Goal: Task Accomplishment & Management: Complete application form

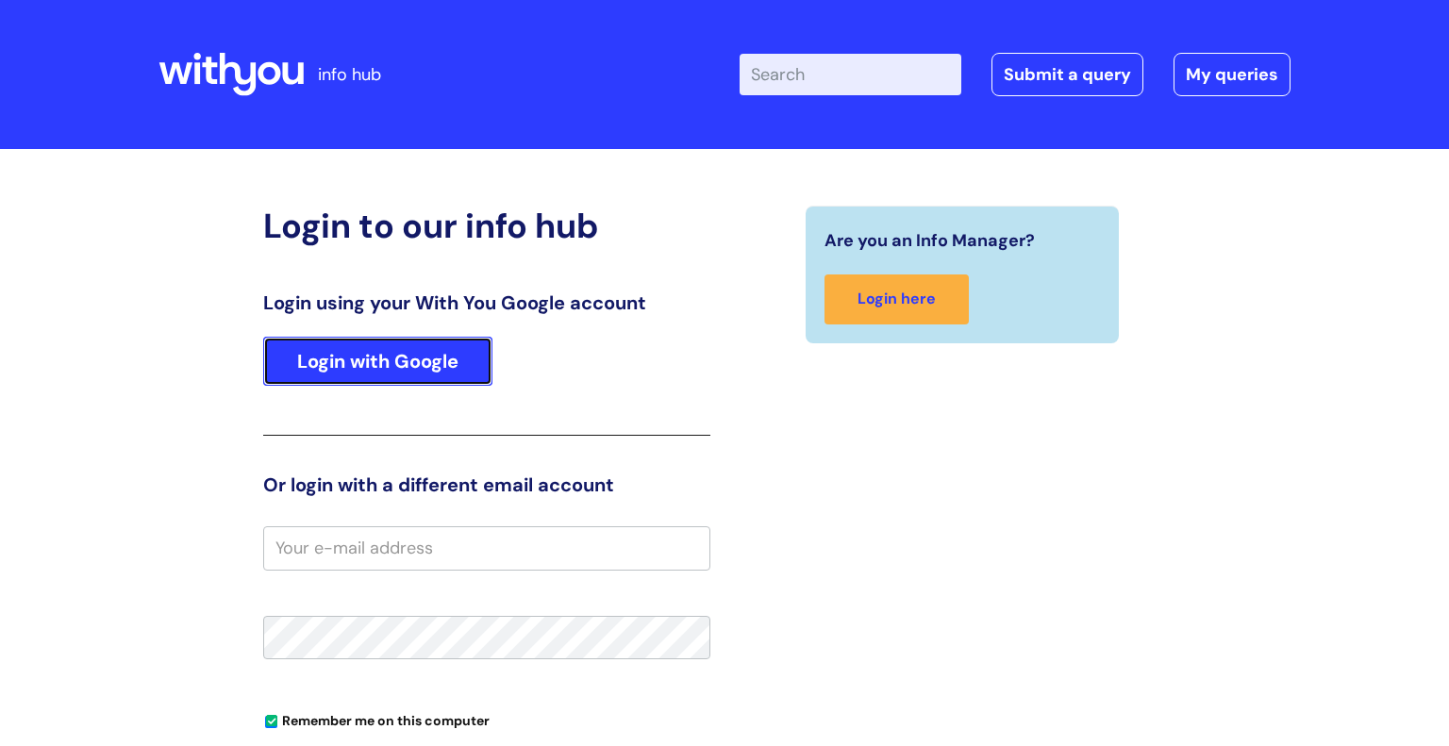
click at [384, 372] on link "Login with Google" at bounding box center [377, 361] width 229 height 49
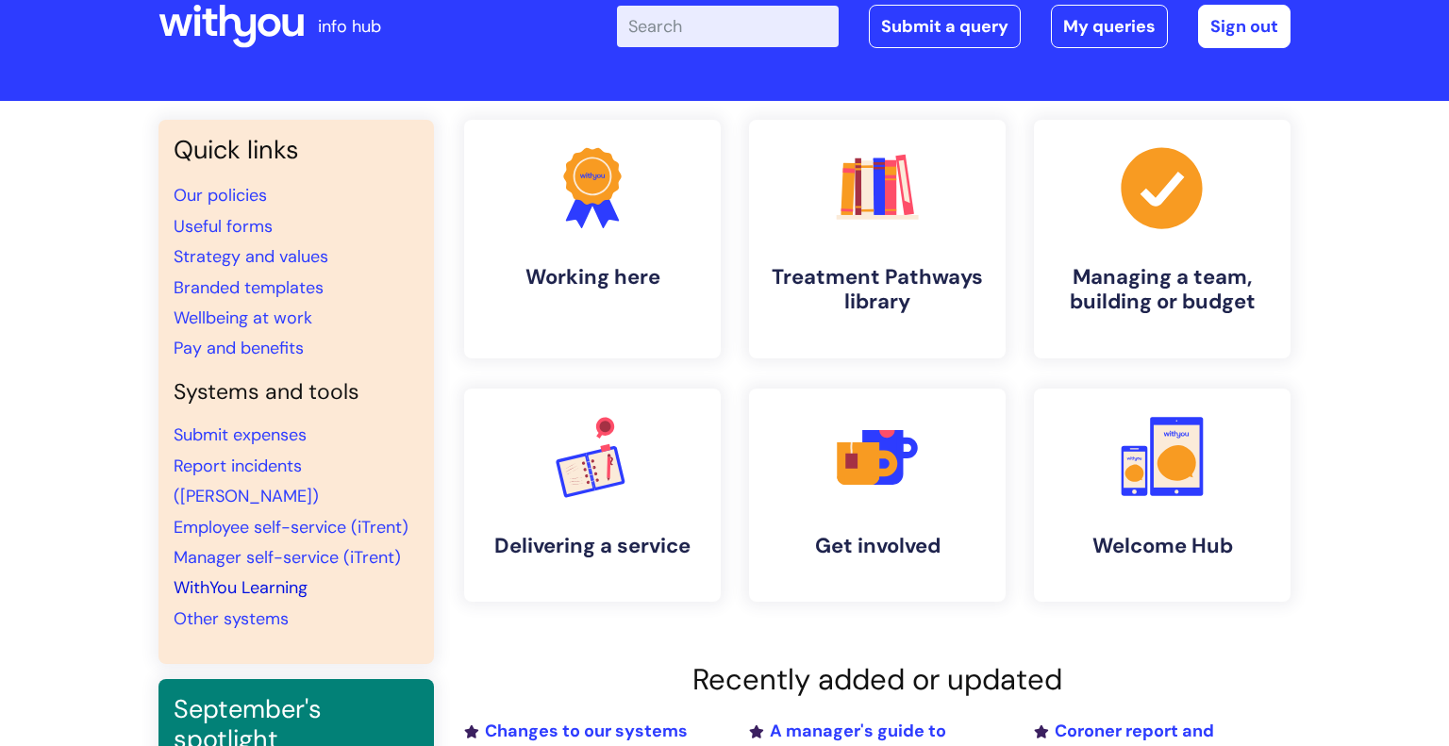
scroll to position [51, 0]
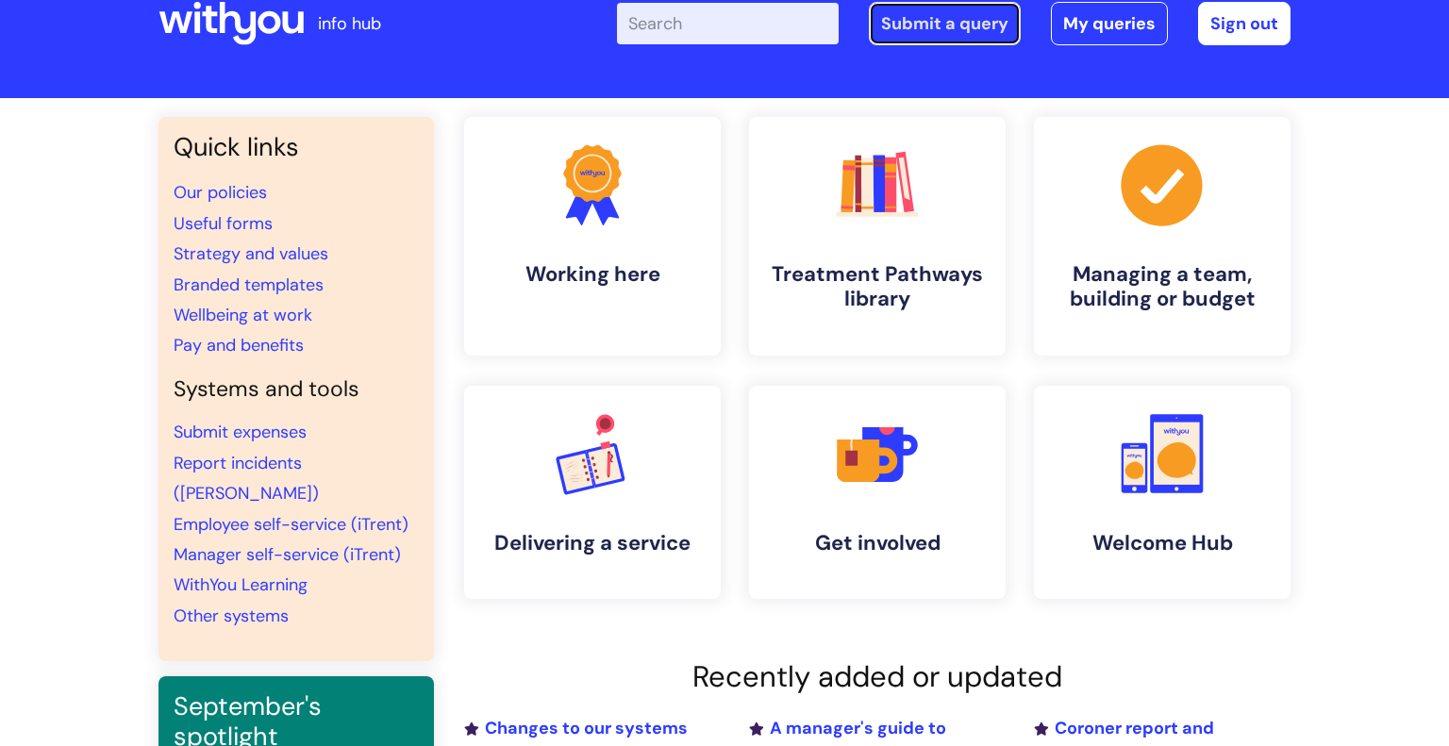
click at [929, 25] on link "Submit a query" at bounding box center [945, 23] width 152 height 43
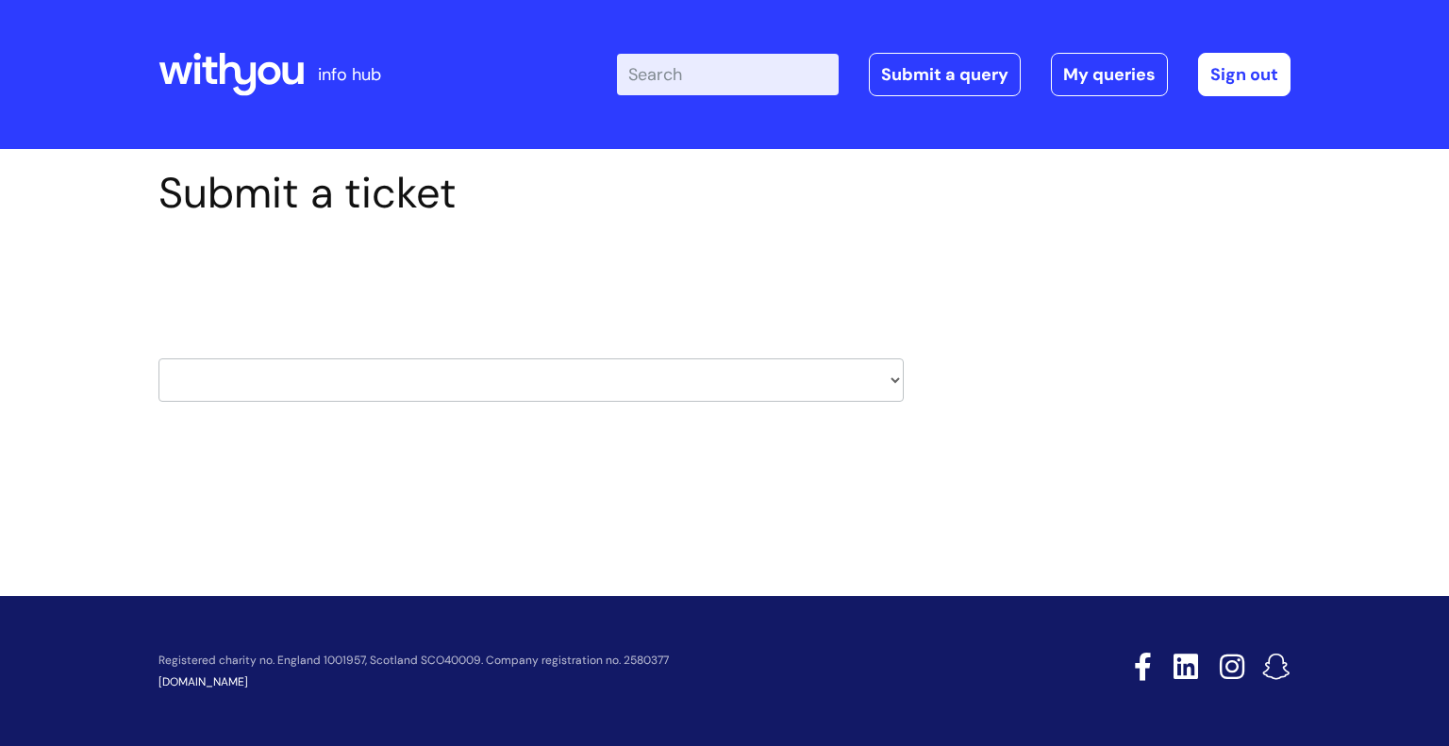
click at [409, 378] on select "HR / People IT and Support Clinical Drug Alerts Finance Accounts Data Support T…" at bounding box center [530, 379] width 745 height 43
select select "it_and_support"
click at [158, 358] on select "HR / People IT and Support Clinical Drug Alerts Finance Accounts Data Support T…" at bounding box center [530, 379] width 745 height 43
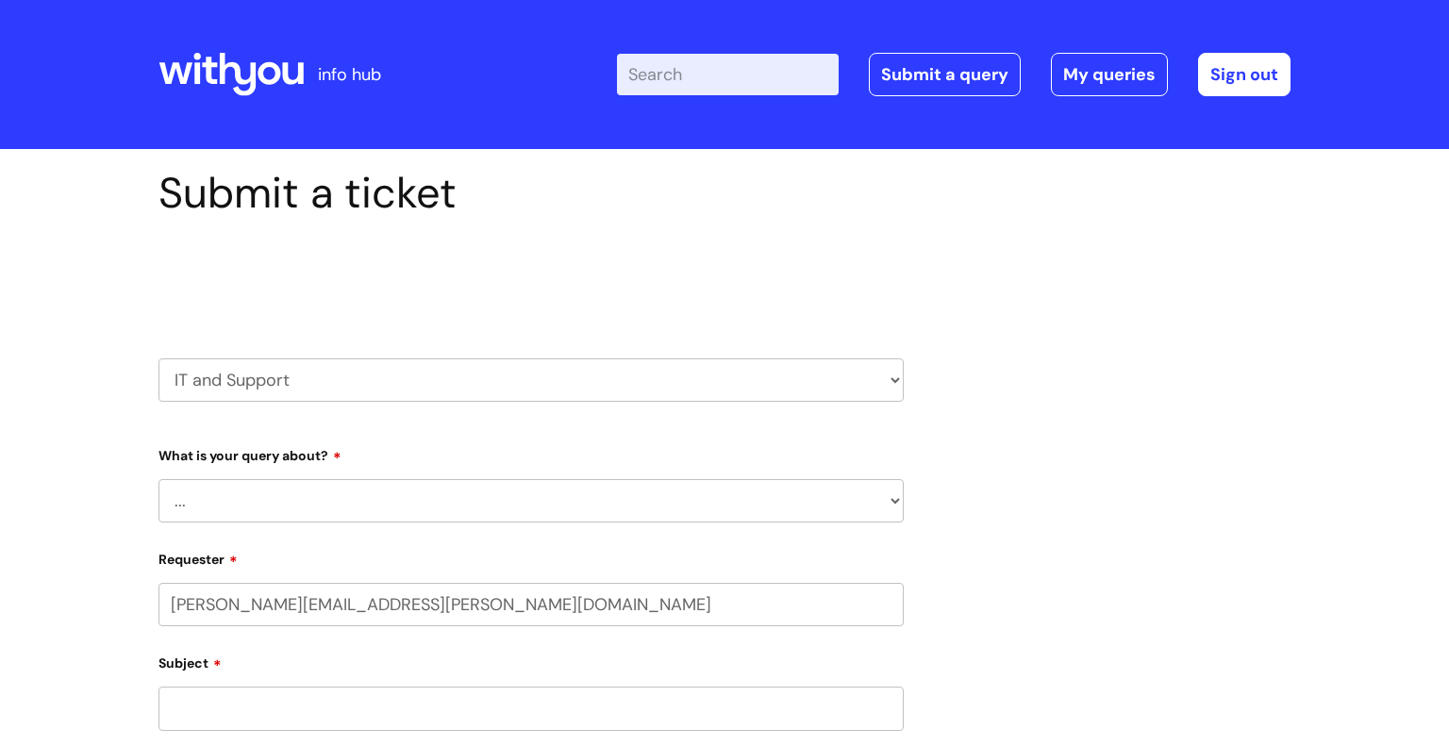
click at [291, 500] on select "... Mobile Phone Reset & MFA Accounts, Starters and Leavers IT Hardware issue I…" at bounding box center [530, 500] width 745 height 43
select select "I need help logging in"
click at [158, 479] on select "... Mobile Phone Reset & MFA Accounts, Starters and Leavers IT Hardware issue I…" at bounding box center [530, 500] width 745 height 43
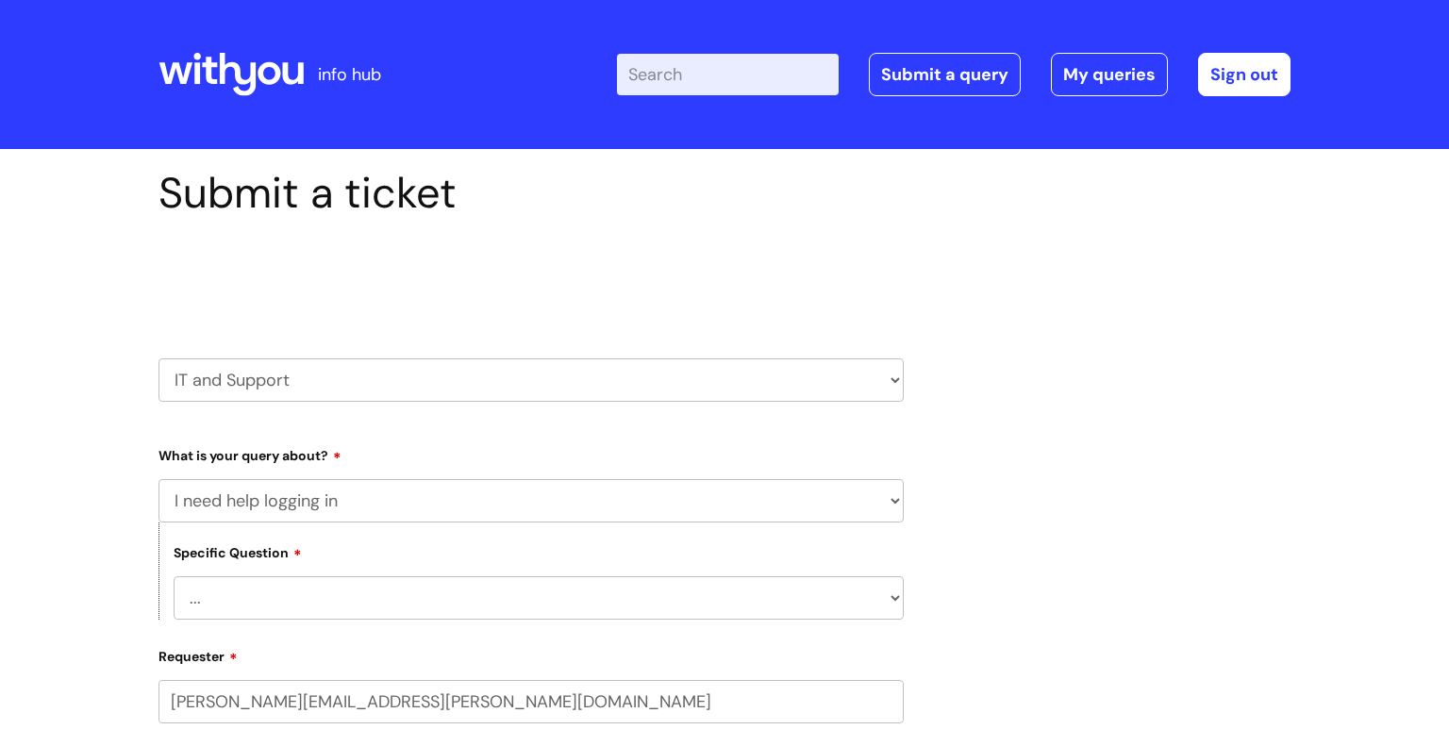
click at [235, 599] on select "... I need help logging into my laptop/chromebook I need access or help logging…" at bounding box center [539, 597] width 730 height 43
select select "I need help logging into my laptop/chromebook"
click at [174, 576] on select "... I need help logging into my laptop/chromebook I need access or help logging…" at bounding box center [539, 597] width 730 height 43
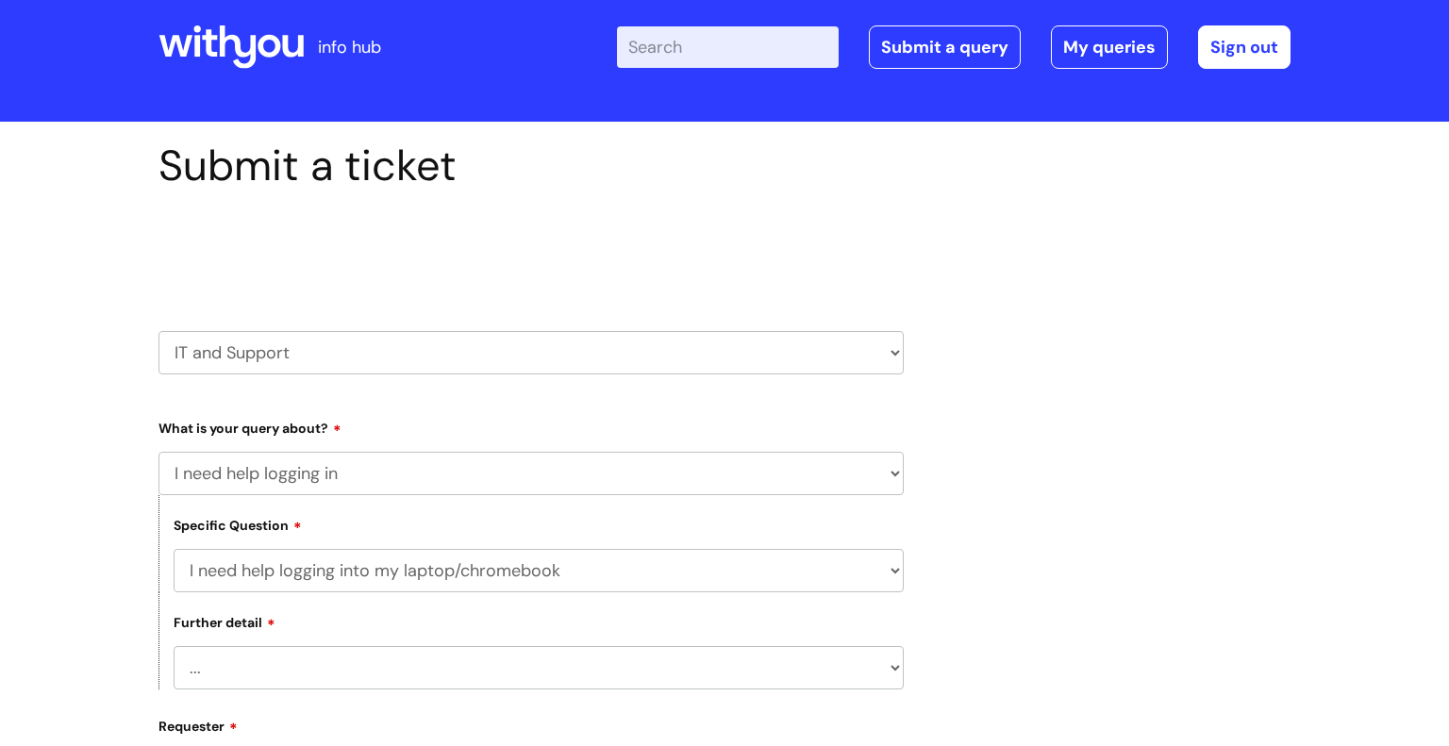
scroll to position [28, 0]
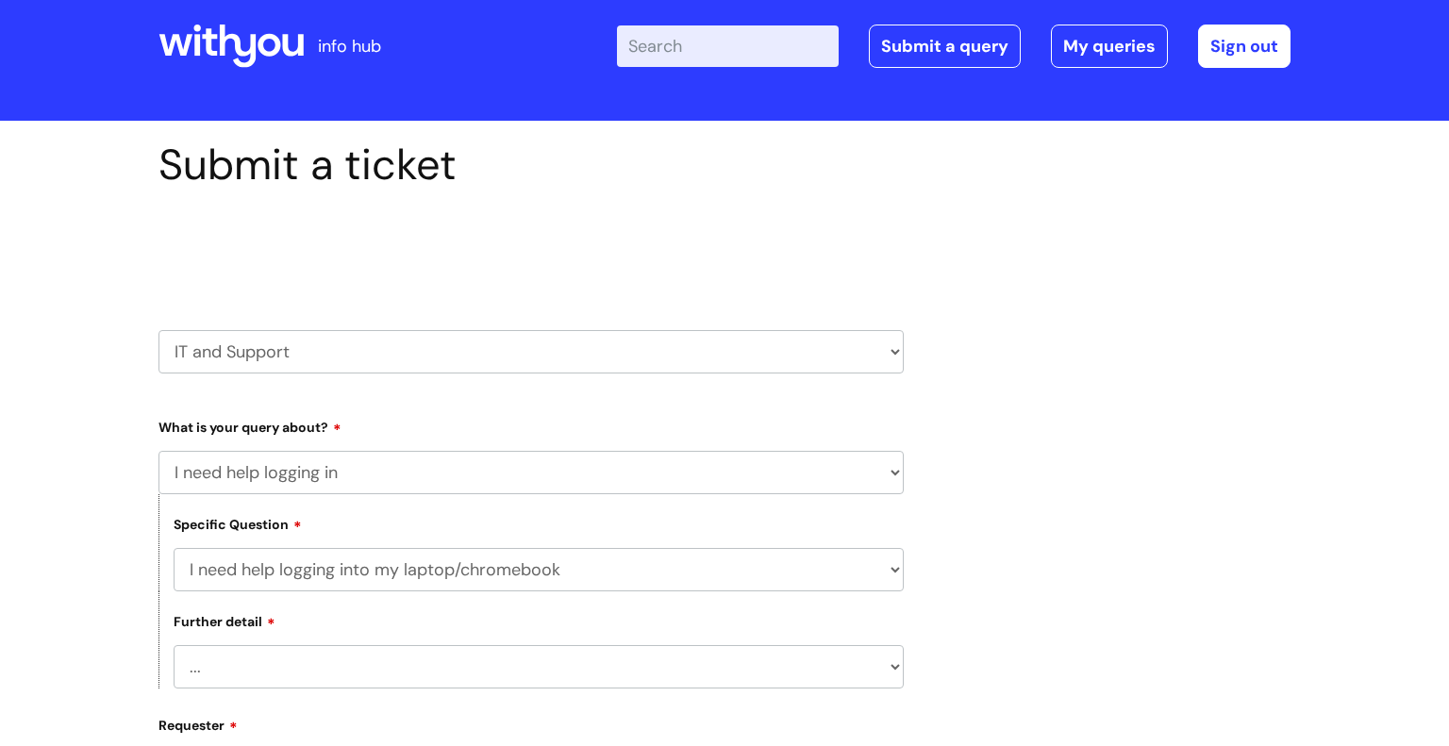
click at [239, 673] on select "... I need help with my Single Sign On password" at bounding box center [539, 666] width 730 height 43
select select "I need help with my Single Sign On password"
click at [174, 645] on select "... I need help with my Single Sign On password" at bounding box center [539, 666] width 730 height 43
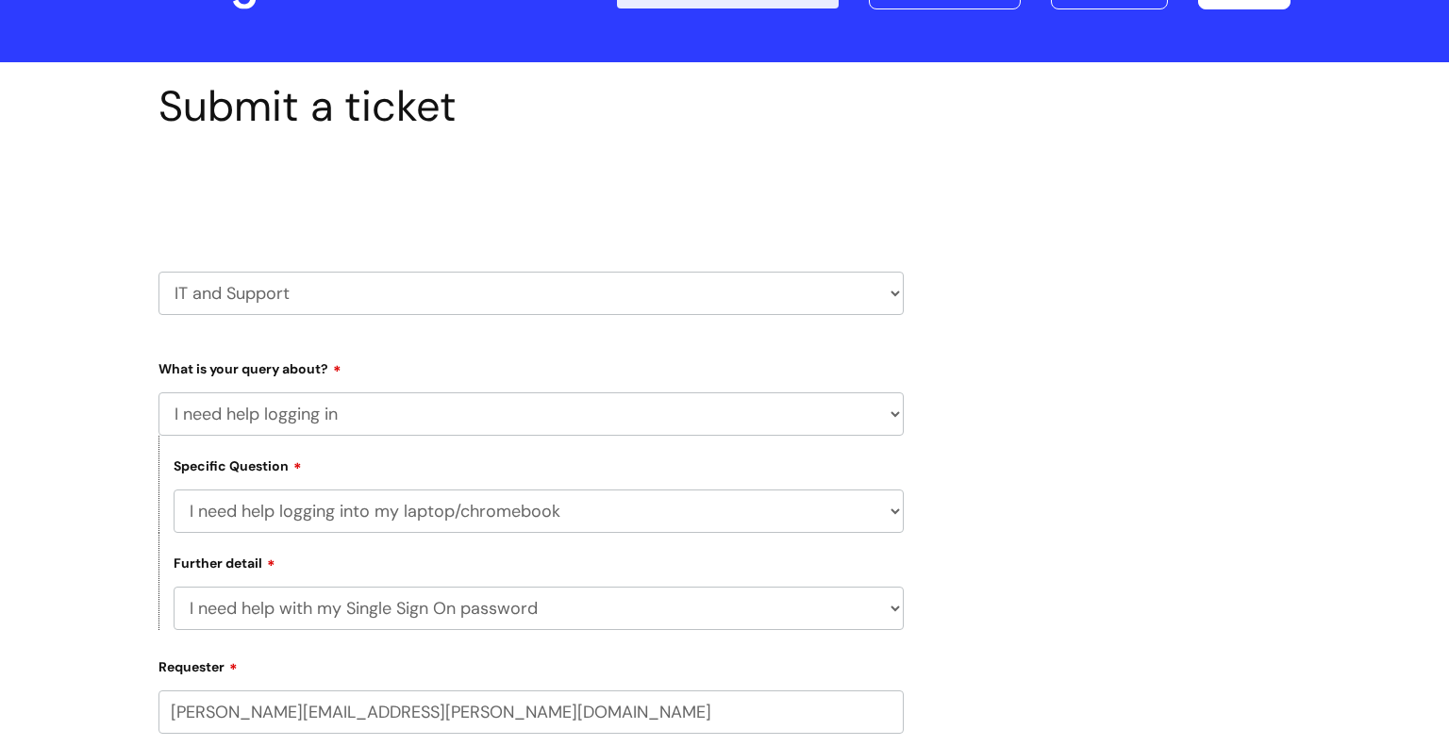
click at [250, 707] on input "paul.sabourin@wearewithyou.org.uk" at bounding box center [530, 711] width 745 height 43
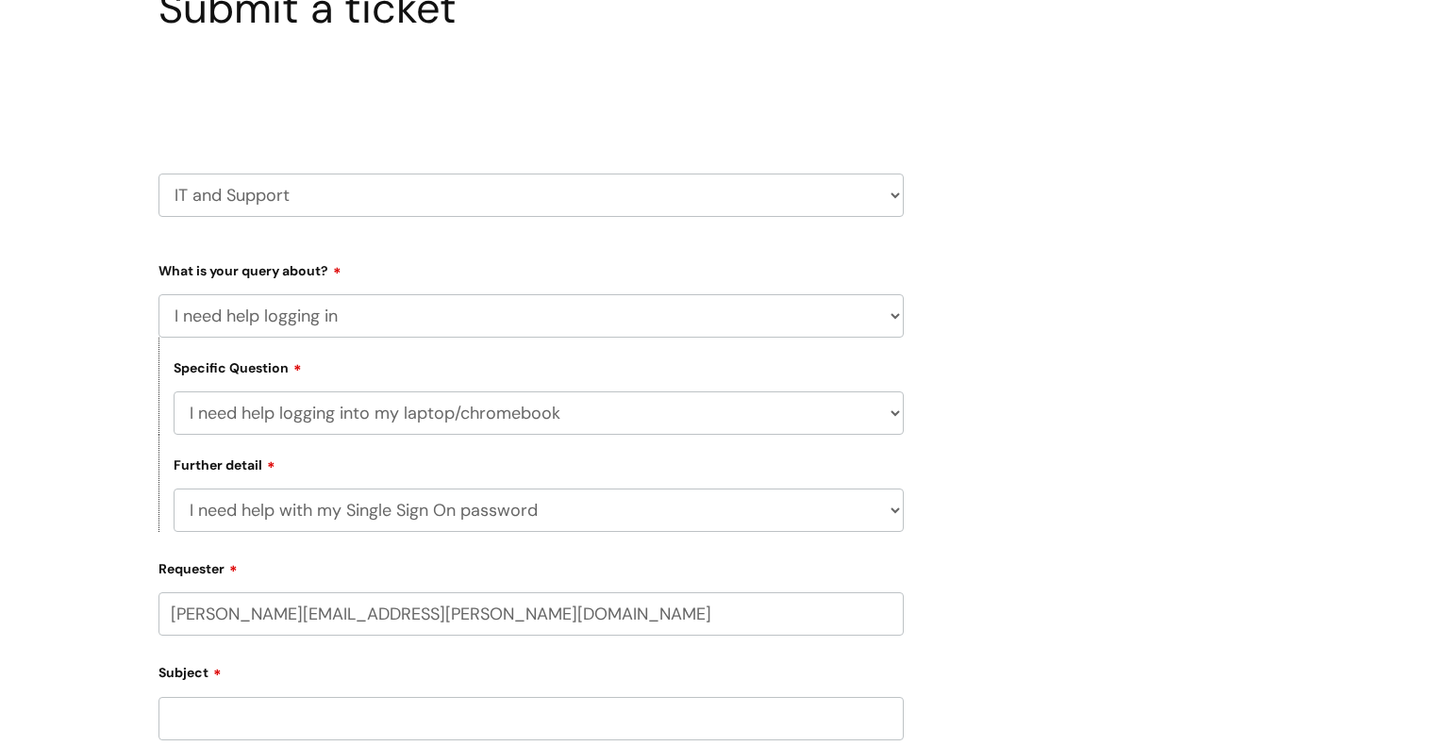
scroll to position [304, 0]
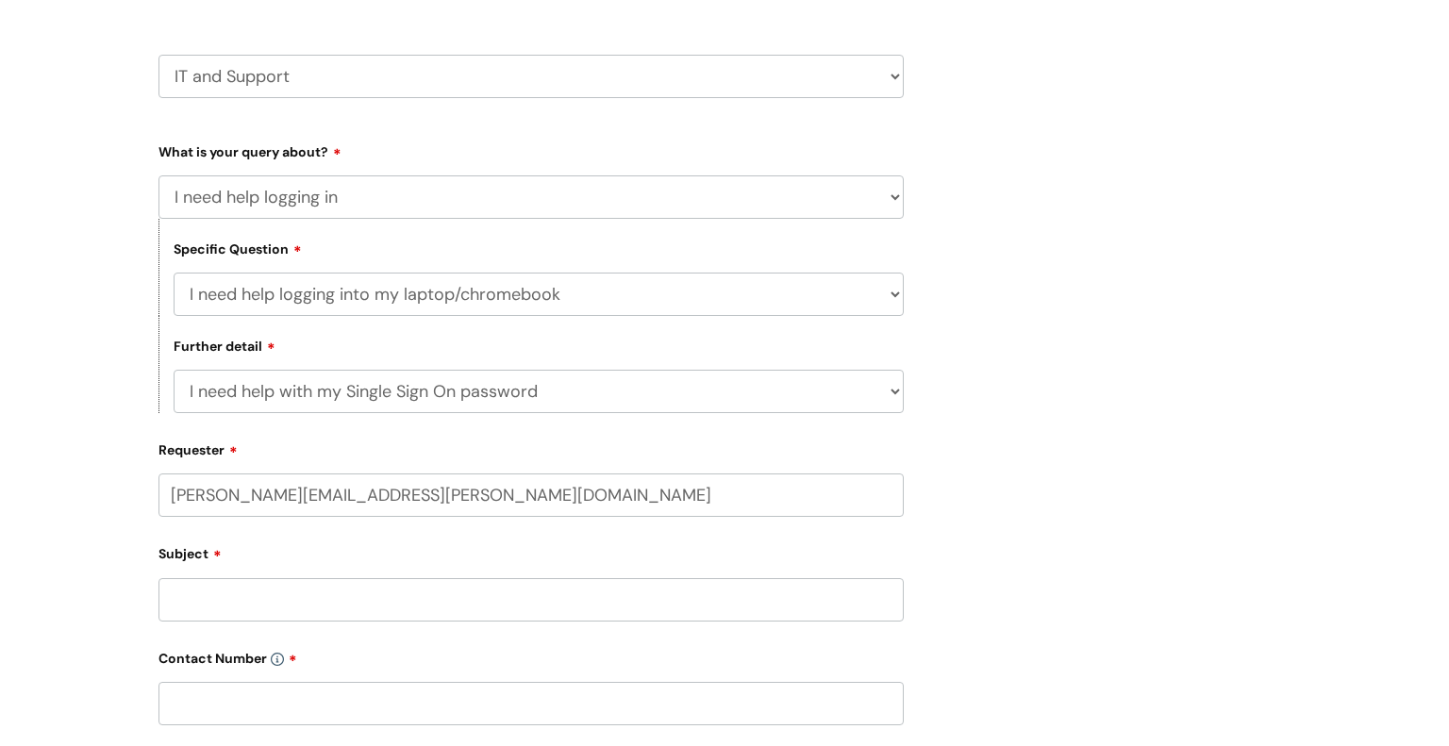
click at [230, 595] on input "Subject" at bounding box center [530, 599] width 745 height 43
type input "[PERSON_NAME] unable to log in - URGENT"
click at [228, 724] on input "text" at bounding box center [530, 703] width 745 height 43
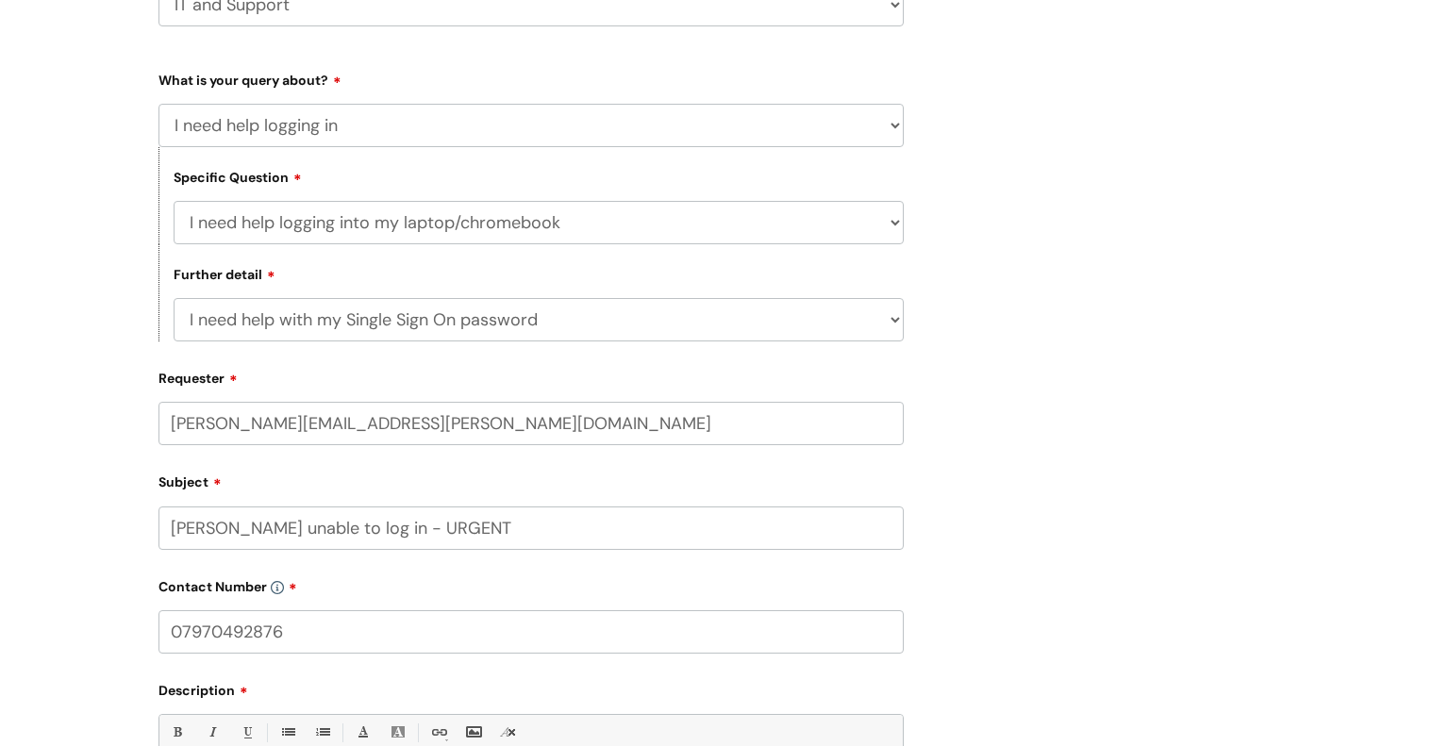
type input "07970492876"
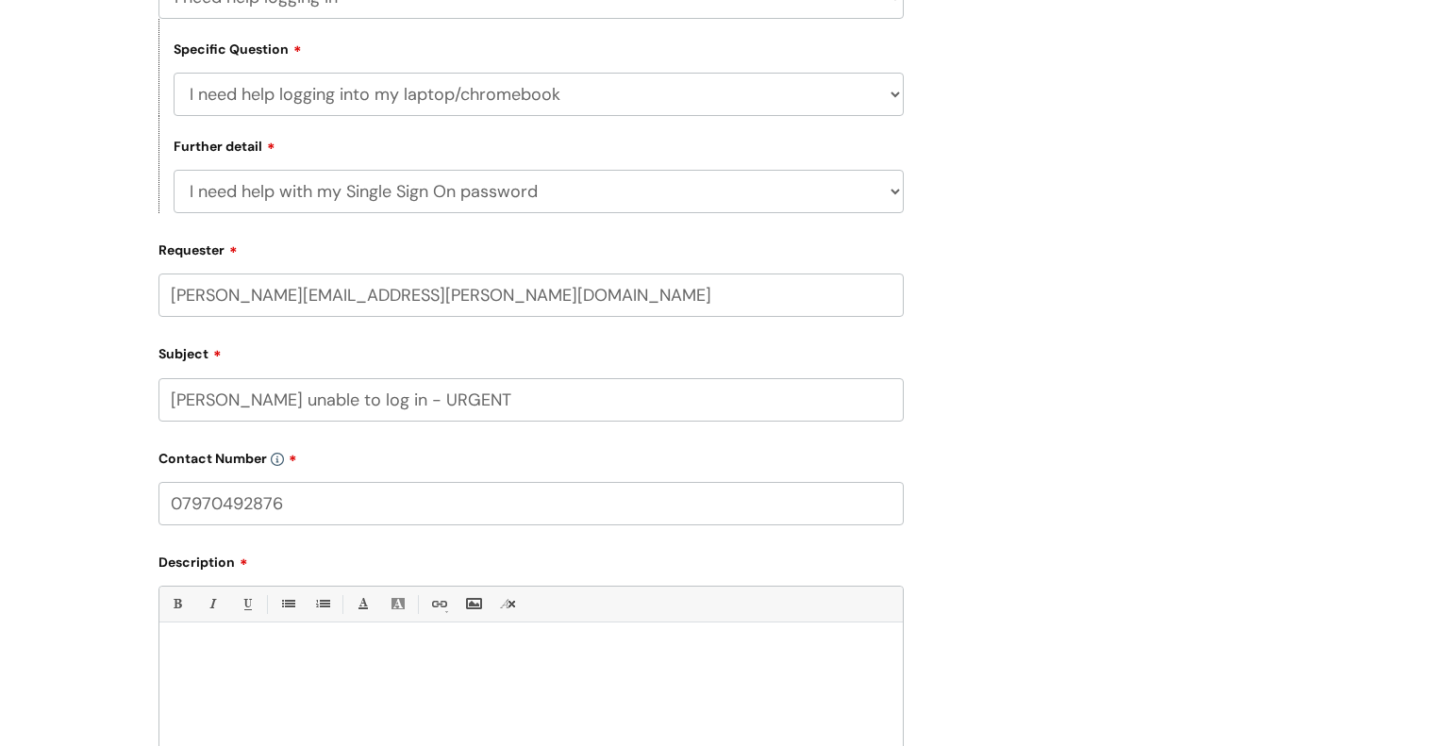
scroll to position [614, 0]
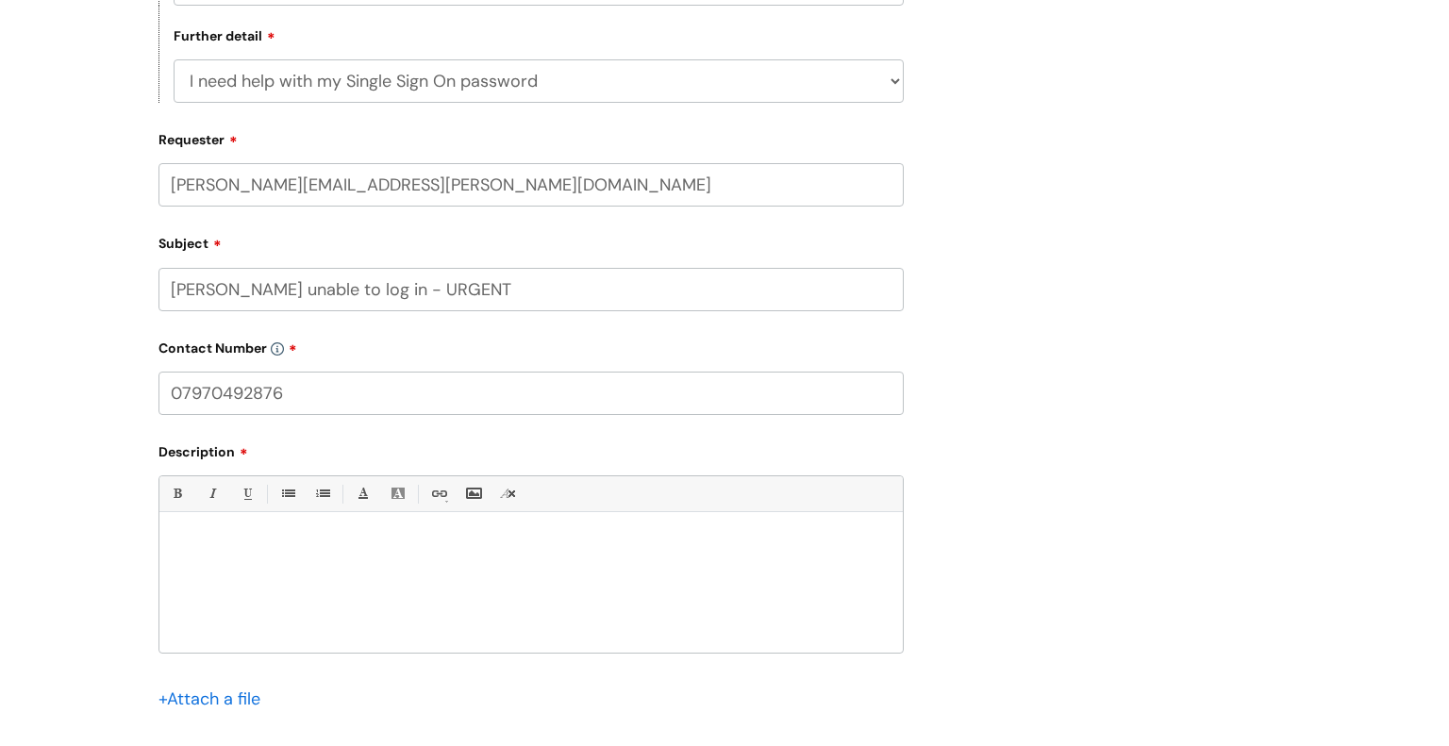
click at [197, 583] on div at bounding box center [530, 588] width 743 height 130
click at [197, 546] on p "To enrich screen reader interactions, please activate Accessibility in Grammarl…" at bounding box center [531, 545] width 715 height 17
click at [667, 591] on div "Good morning, Leal Muchengetwa has returned from annual leave today" at bounding box center [530, 588] width 743 height 130
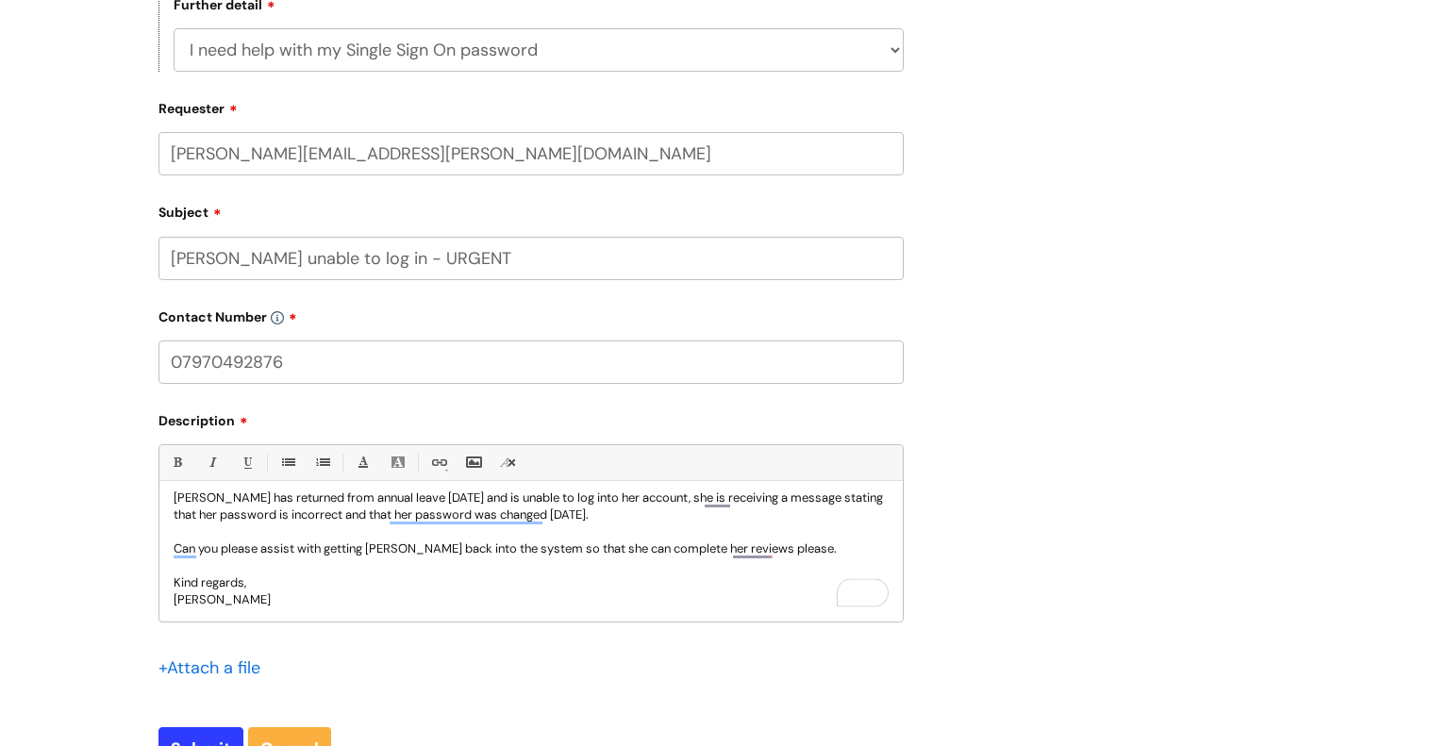
scroll to position [670, 0]
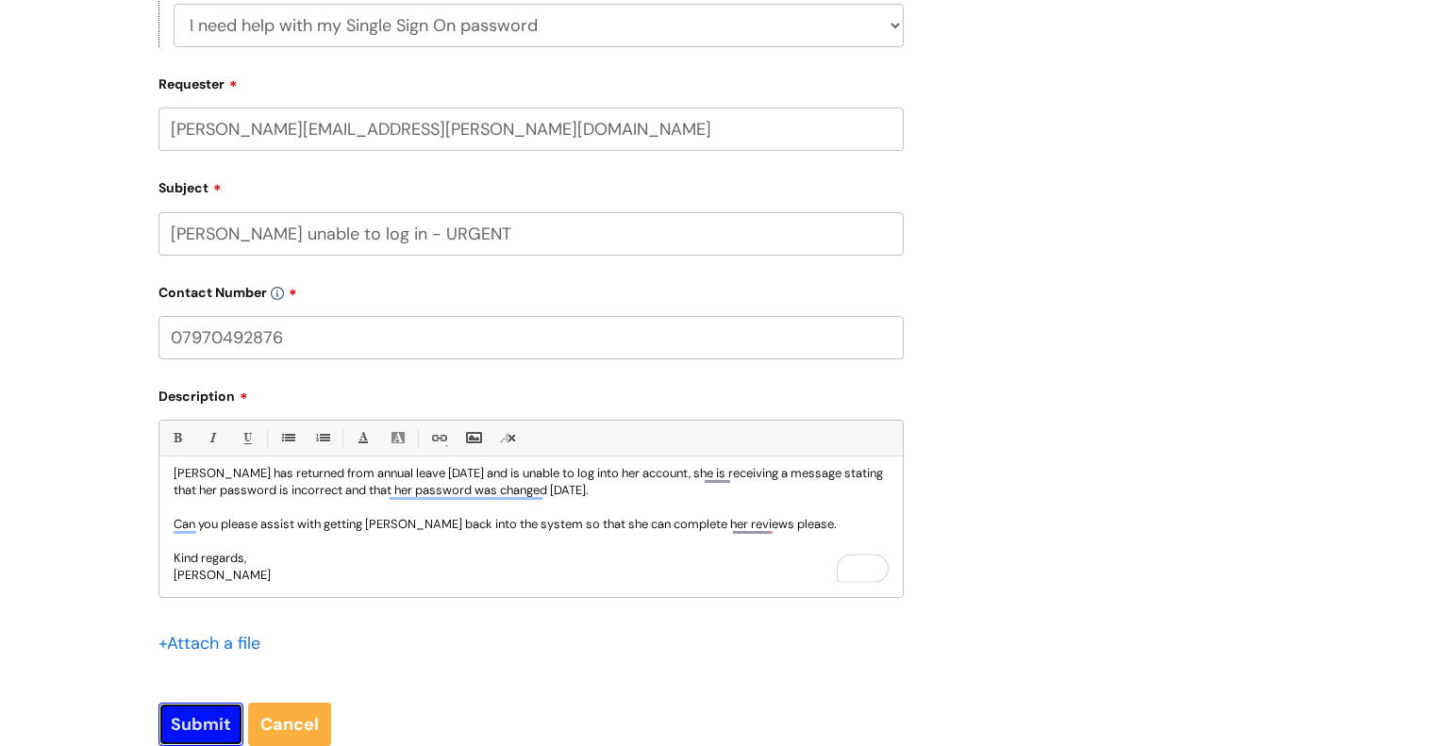
click at [175, 718] on input "Submit" at bounding box center [200, 724] width 85 height 43
type input "Please Wait..."
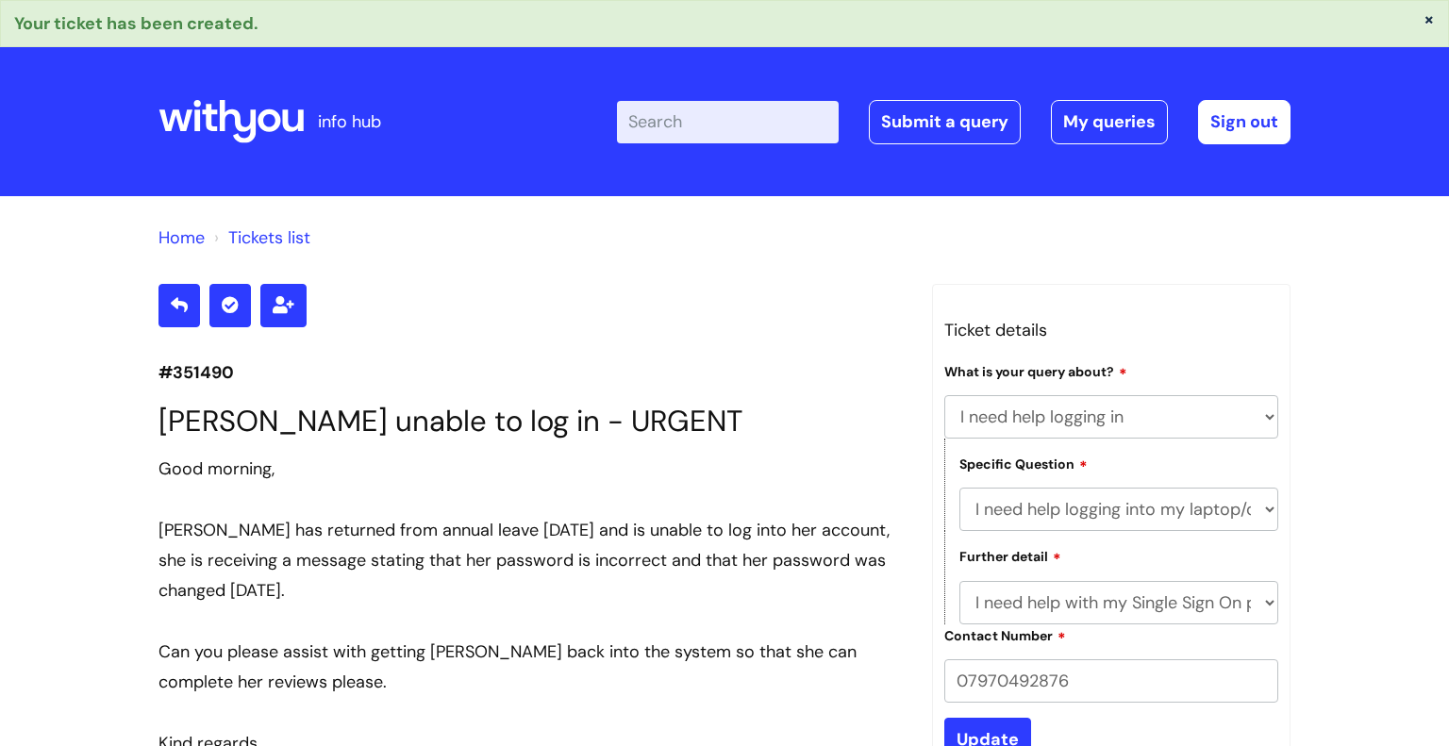
select select "I need help logging in"
select select "I need help logging into my laptop/chromebook"
select select "I need help with my Single Sign On password"
